Goal: Obtain resource: Obtain resource

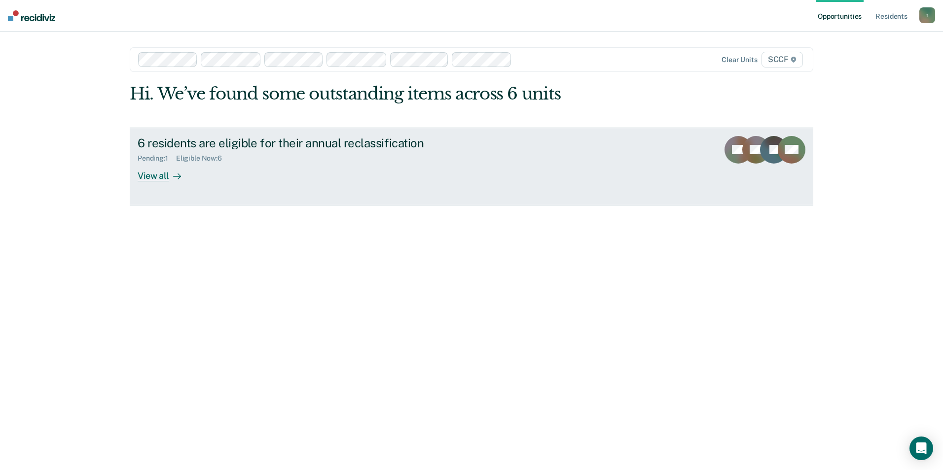
click at [160, 174] on div "View all" at bounding box center [165, 171] width 55 height 19
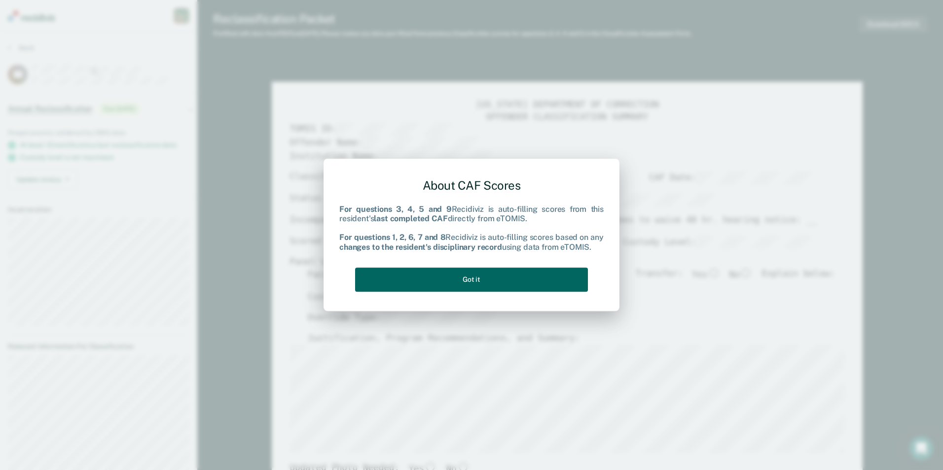
click at [544, 275] on button "Got it" at bounding box center [471, 280] width 233 height 24
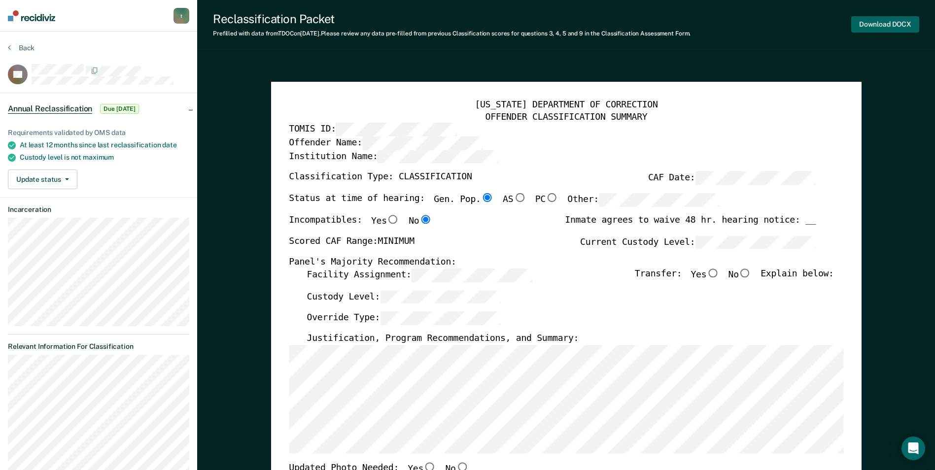
click at [896, 23] on button "Download DOCX" at bounding box center [885, 24] width 68 height 16
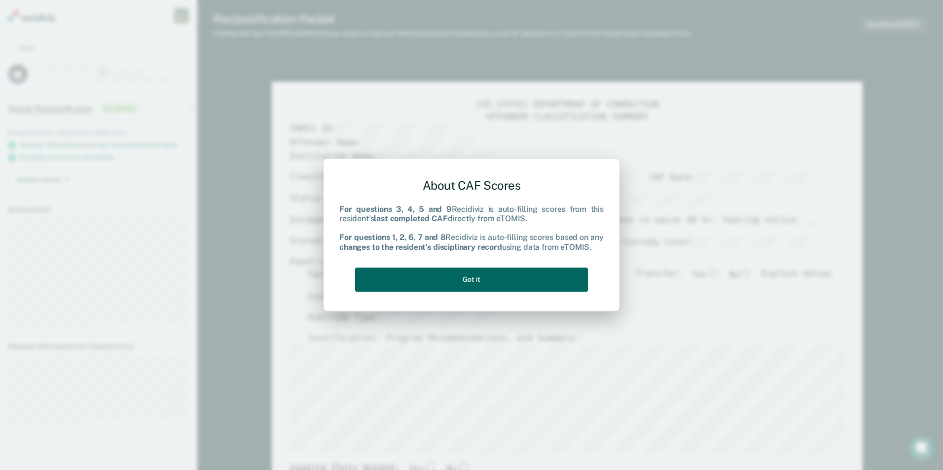
click at [541, 282] on button "Got it" at bounding box center [471, 280] width 233 height 24
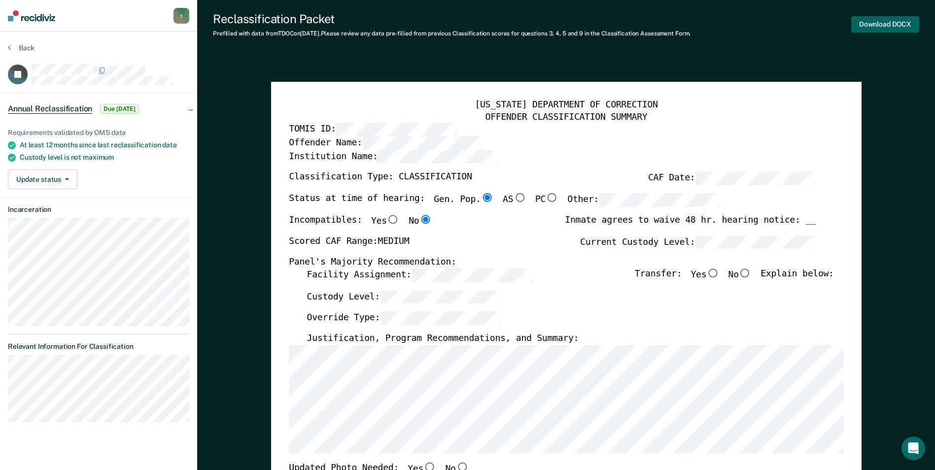
click at [877, 26] on button "Download DOCX" at bounding box center [885, 24] width 68 height 16
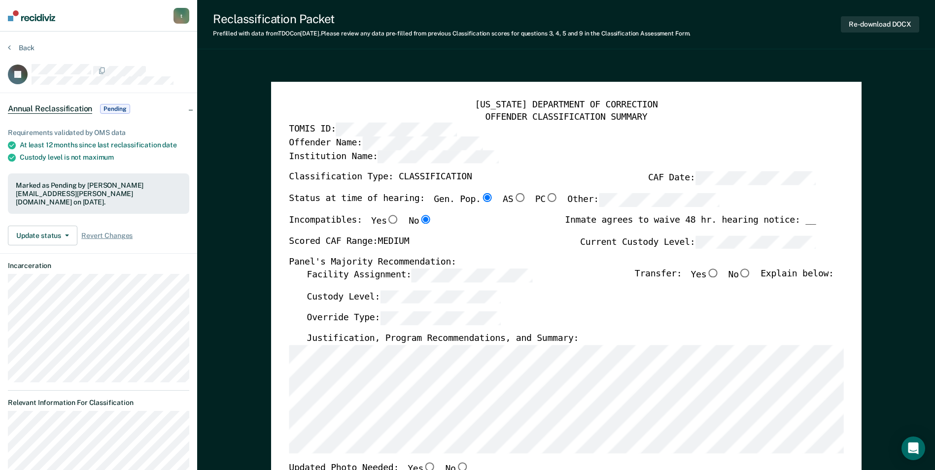
click at [849, 129] on div "[US_STATE] DEPARTMENT OF CORRECTION OFFENDER CLASSIFICATION SUMMARY TOMIS ID: O…" at bounding box center [566, 467] width 591 height 770
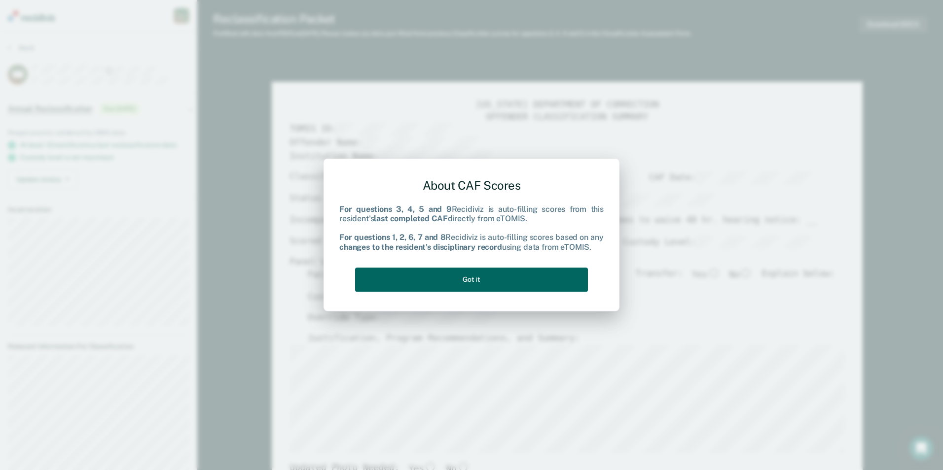
click at [462, 280] on button "Got it" at bounding box center [471, 280] width 233 height 24
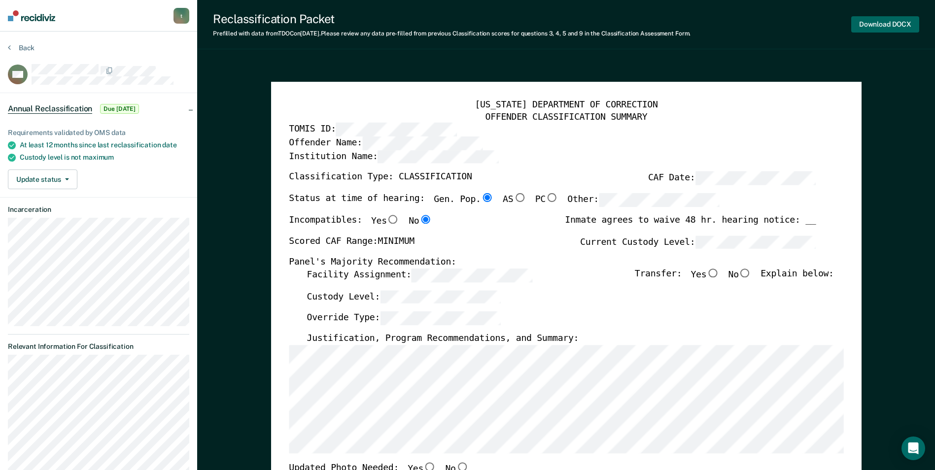
click at [869, 26] on button "Download DOCX" at bounding box center [885, 24] width 68 height 16
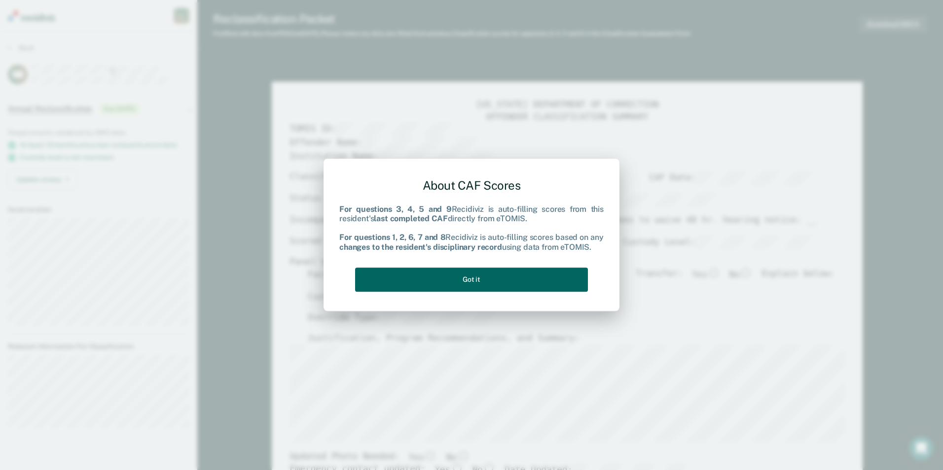
click at [424, 282] on button "Got it" at bounding box center [471, 280] width 233 height 24
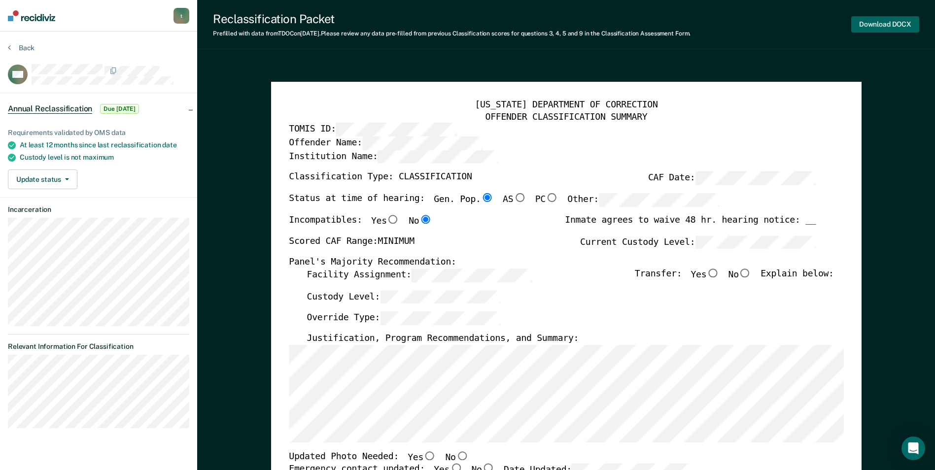
click at [891, 24] on button "Download DOCX" at bounding box center [885, 24] width 68 height 16
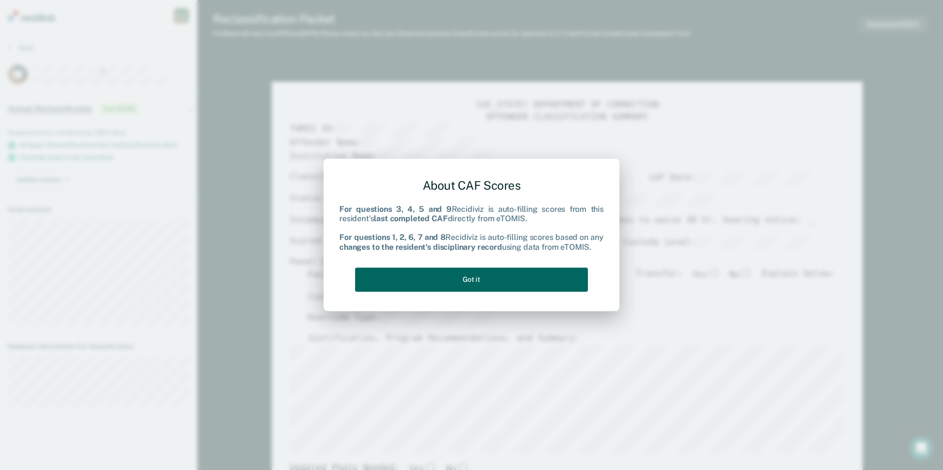
click at [512, 282] on button "Got it" at bounding box center [471, 280] width 233 height 24
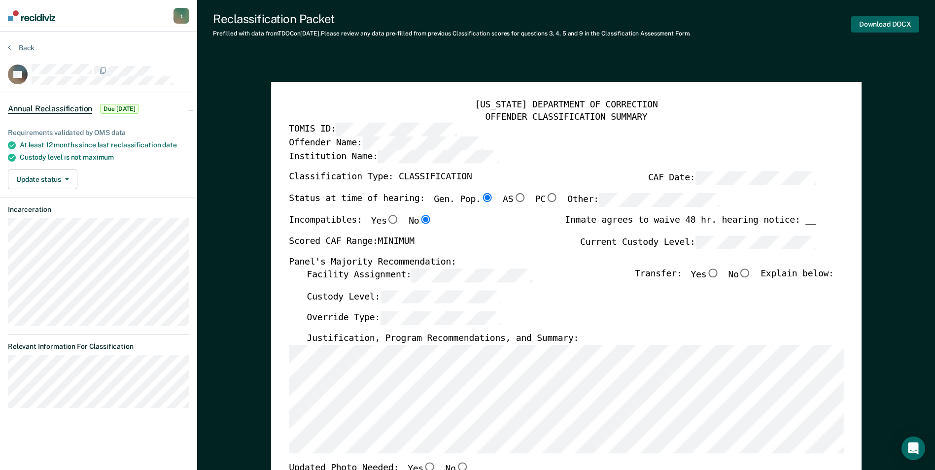
click at [870, 25] on button "Download DOCX" at bounding box center [885, 24] width 68 height 16
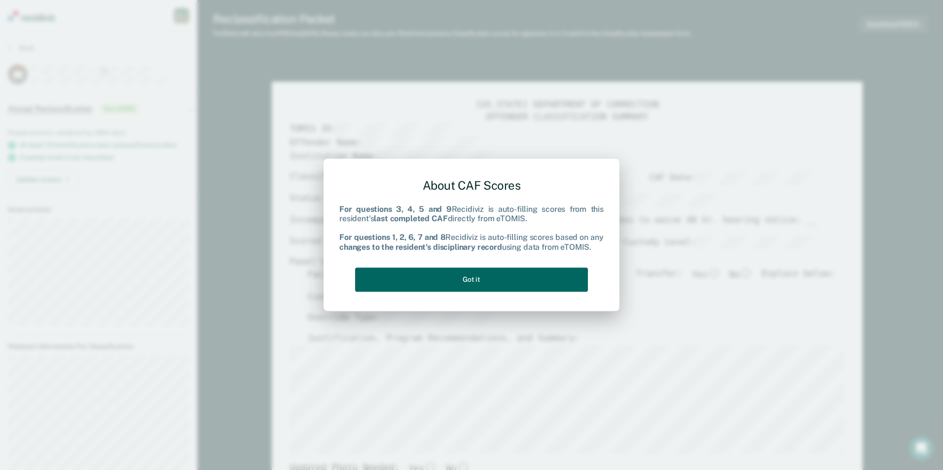
click at [440, 285] on button "Got it" at bounding box center [471, 280] width 233 height 24
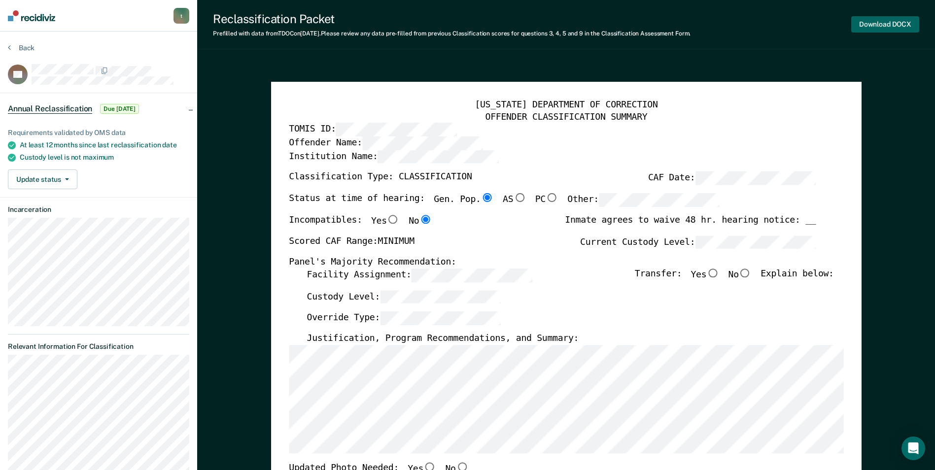
click at [887, 23] on button "Download DOCX" at bounding box center [885, 24] width 68 height 16
type textarea "x"
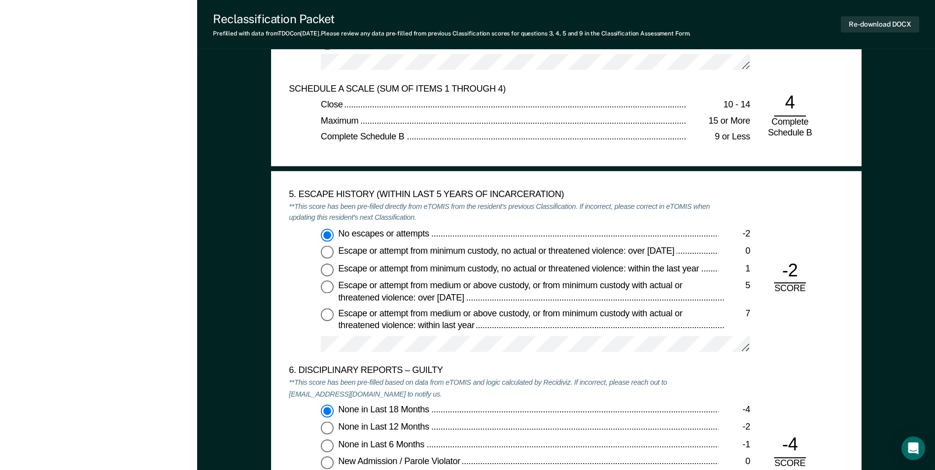
scroll to position [1329, 0]
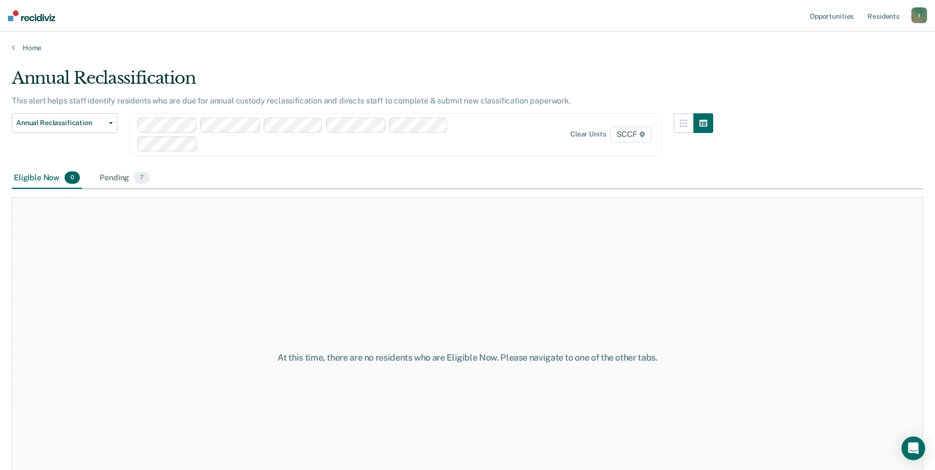
click at [214, 67] on main "Annual Reclassification This alert helps staff identify residents who are due f…" at bounding box center [467, 259] width 935 height 415
click at [109, 121] on button "Annual Reclassification" at bounding box center [65, 123] width 106 height 20
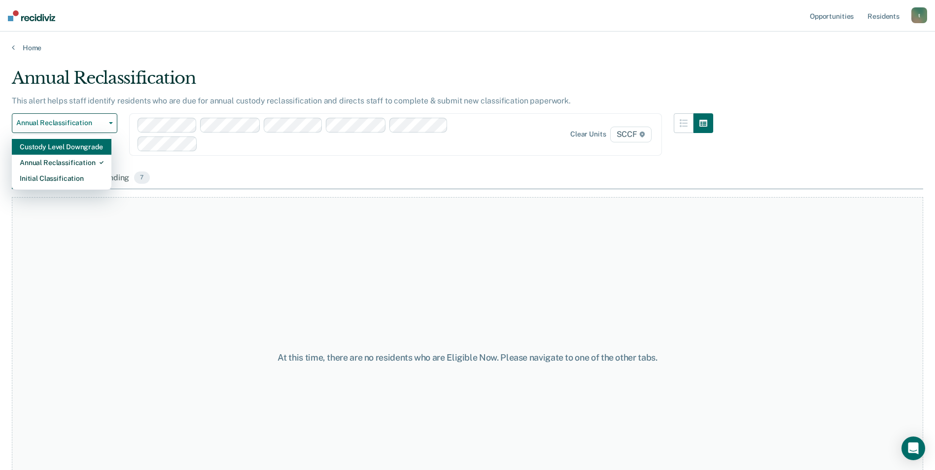
click at [64, 148] on div "Custody Level Downgrade" at bounding box center [62, 147] width 84 height 16
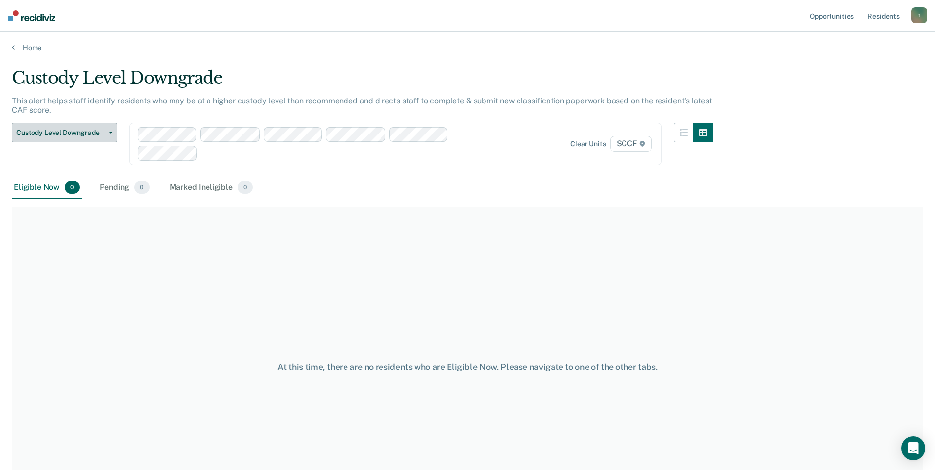
click at [113, 134] on button "Custody Level Downgrade" at bounding box center [65, 133] width 106 height 20
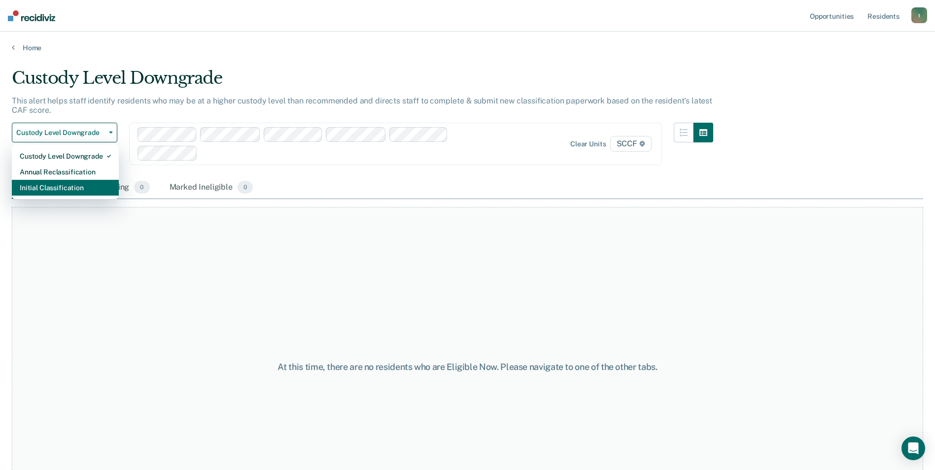
click at [66, 187] on div "Initial Classification" at bounding box center [65, 188] width 91 height 16
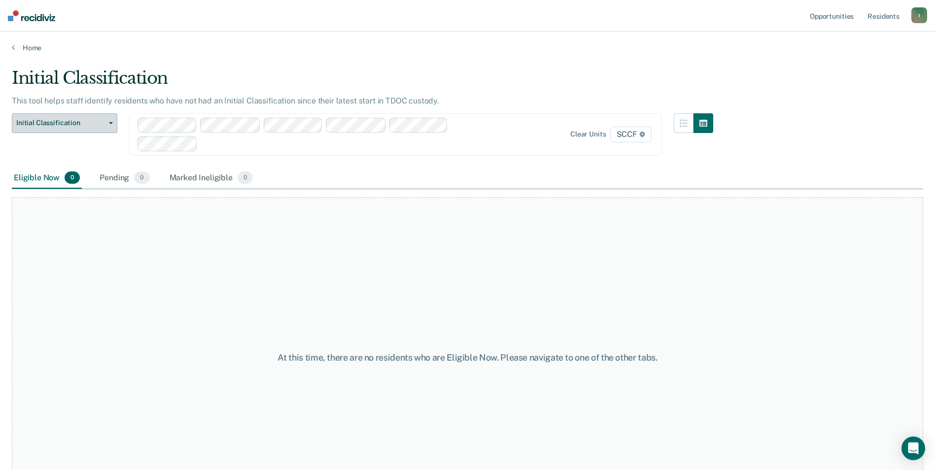
click at [108, 122] on span "button" at bounding box center [109, 123] width 8 height 2
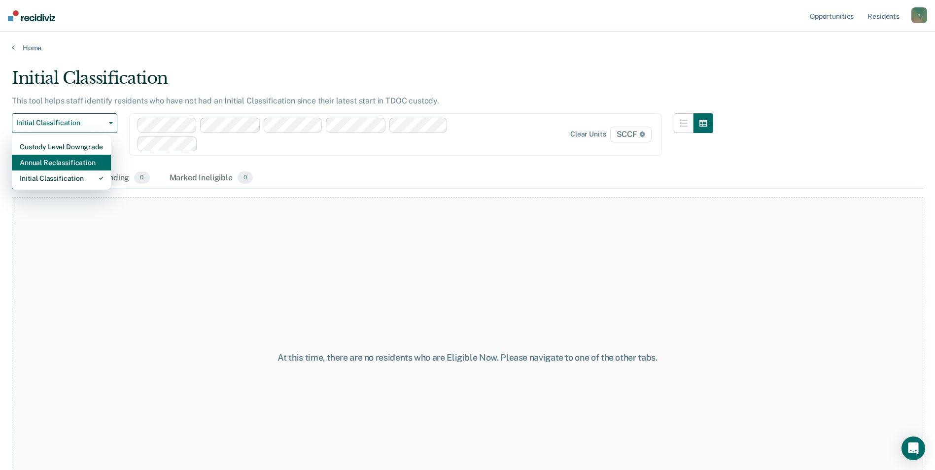
click at [52, 163] on div "Annual Reclassification" at bounding box center [61, 163] width 83 height 16
